Goal: Transaction & Acquisition: Book appointment/travel/reservation

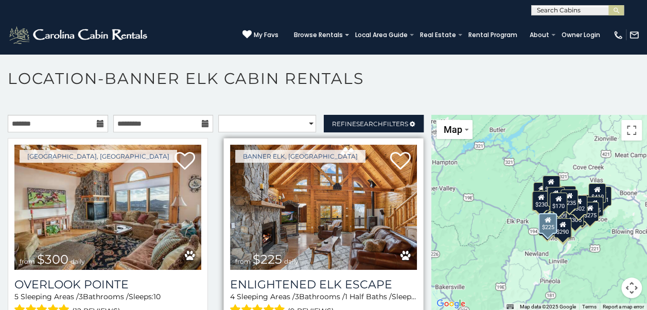
click at [350, 160] on img at bounding box center [323, 207] width 187 height 125
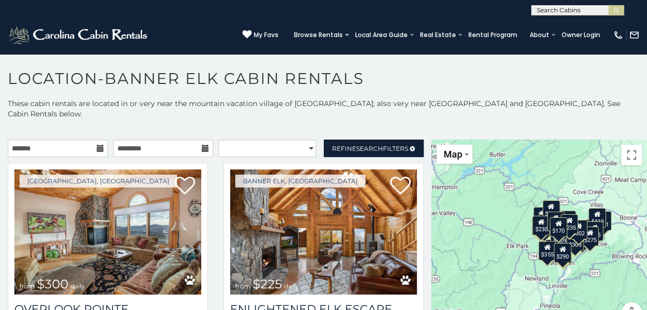
click at [97, 145] on icon at bounding box center [100, 148] width 7 height 7
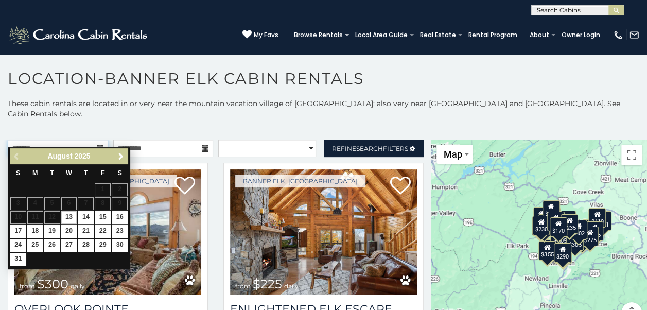
click at [19, 140] on input "text" at bounding box center [58, 149] width 100 height 18
click at [104, 241] on link "29" at bounding box center [103, 245] width 16 height 13
type input "**********"
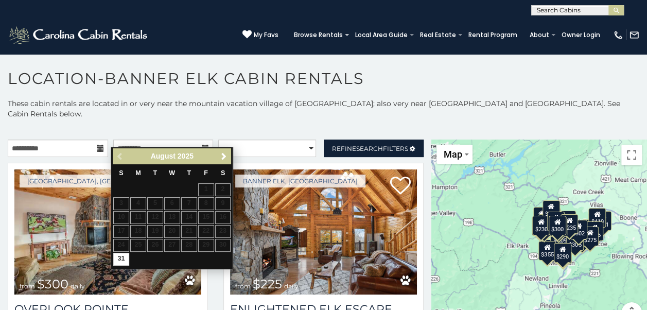
click at [207, 242] on table "S M T W T F S 1 2 3 4 5 6 7 8 9 10 11 12 13 14 15 16 17 18 19 20 21 22 23 24 25…" at bounding box center [172, 215] width 118 height 102
click at [114, 156] on div "Previous Next [DATE]" at bounding box center [172, 156] width 118 height 16
click at [205, 241] on table "S M T W T F S 1 2 3 4 5 6 7 8 9 10 11 12 13 14 15 16 17 18 19 20 21 22 23 24 25…" at bounding box center [172, 215] width 118 height 102
